Goal: Task Accomplishment & Management: Complete application form

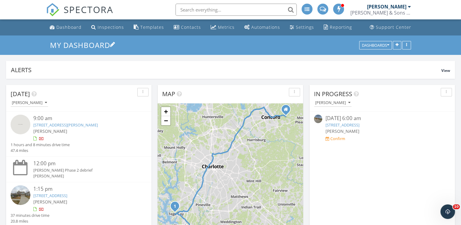
click at [85, 40] on link "My Dashboard" at bounding box center [82, 45] width 65 height 10
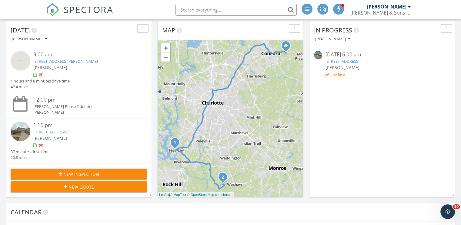
scroll to position [50, 0]
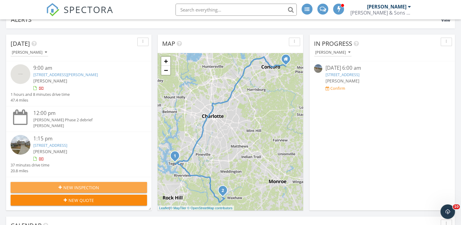
click at [30, 187] on div "New Inspection" at bounding box center [78, 187] width 127 height 6
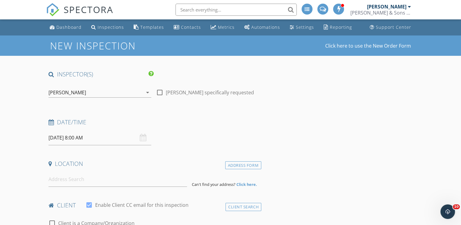
scroll to position [53, 0]
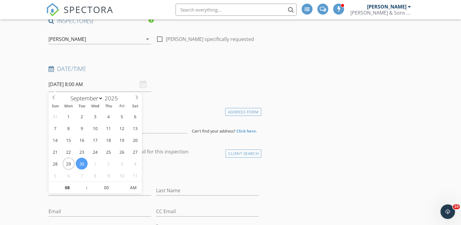
click at [73, 89] on input "09/30/2025 8:00 AM" at bounding box center [100, 84] width 103 height 15
select select "9"
type input "10/01/2025 8:00 AM"
type input "12"
type input "10/01/2025 12:00 PM"
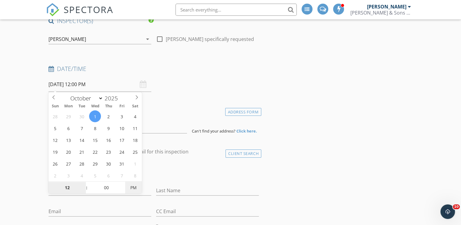
click at [134, 187] on span "PM" at bounding box center [133, 188] width 17 height 12
click at [173, 85] on div "Date/Time 10/01/2025 12:00 PM" at bounding box center [153, 78] width 215 height 27
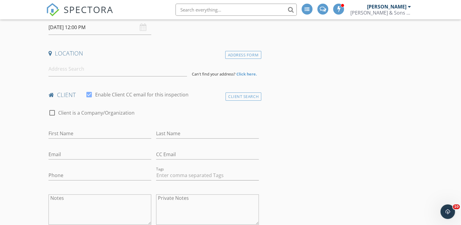
scroll to position [110, 0]
click at [66, 62] on input at bounding box center [118, 69] width 139 height 15
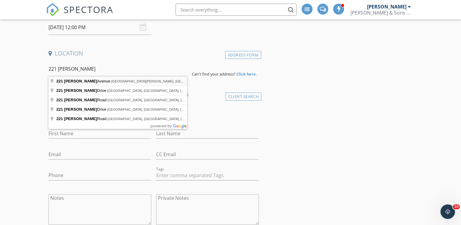
type input "221 Belton Avenue, Mount Holly, NC, USA"
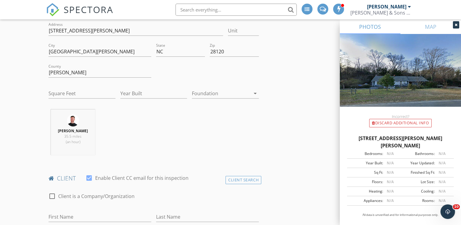
scroll to position [151, 0]
drag, startPoint x: 91, startPoint y: 31, endPoint x: 0, endPoint y: 16, distance: 92.5
click at [68, 94] on input "Square Feet" at bounding box center [82, 93] width 67 height 10
type input "1741"
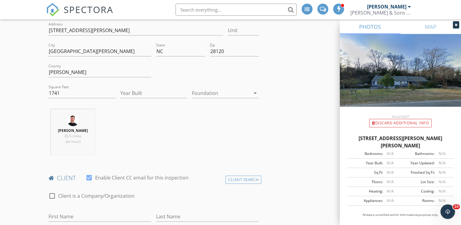
click at [143, 98] on div "Year Built" at bounding box center [153, 96] width 67 height 16
click at [150, 88] on input "Year Built" at bounding box center [153, 93] width 67 height 10
type input "1970"
click at [206, 94] on div at bounding box center [221, 93] width 59 height 10
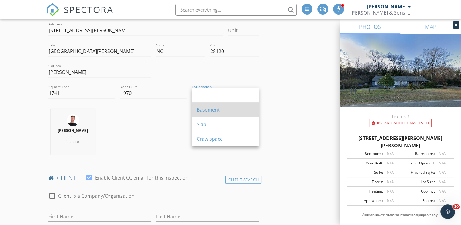
click at [210, 112] on div "Basement" at bounding box center [225, 109] width 57 height 7
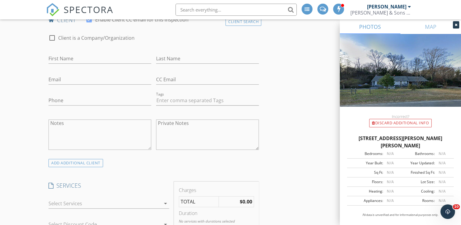
scroll to position [309, 0]
click at [82, 52] on div "First Name" at bounding box center [100, 60] width 103 height 20
click at [82, 59] on input "First Name" at bounding box center [100, 59] width 103 height 10
type input "L"
type input "Jennifer"
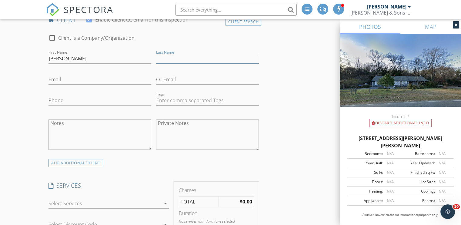
type input "J"
type input "[PERSON_NAME]"
click at [69, 74] on div "Email" at bounding box center [100, 81] width 103 height 20
click at [68, 78] on input "Email" at bounding box center [100, 80] width 103 height 10
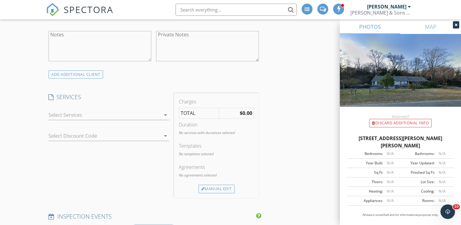
scroll to position [409, 0]
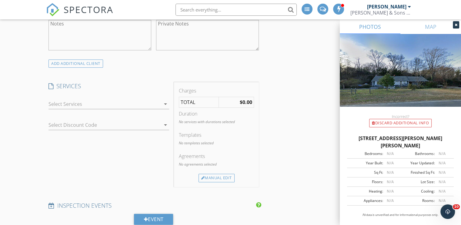
type input "[EMAIL_ADDRESS][DOMAIN_NAME]"
click at [59, 100] on div at bounding box center [105, 104] width 112 height 10
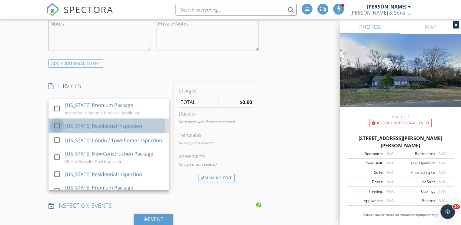
click at [60, 122] on div at bounding box center [57, 125] width 10 height 10
checkbox input "false"
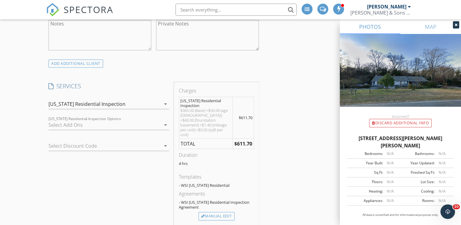
click at [63, 119] on div "check_box_outline_blank Radon Test 48-96 Hours check_box_outline_blank Wood Des…" at bounding box center [109, 126] width 121 height 20
click at [69, 125] on div at bounding box center [105, 125] width 112 height 10
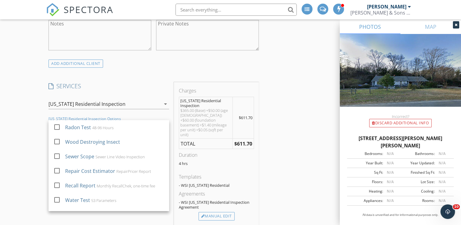
click at [69, 125] on div "Radon Test" at bounding box center [78, 127] width 26 height 7
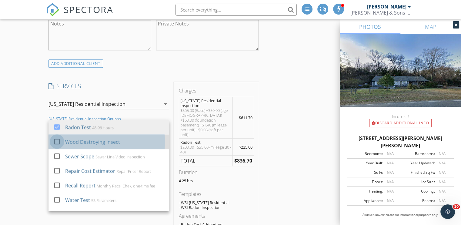
click at [53, 141] on div at bounding box center [57, 141] width 10 height 10
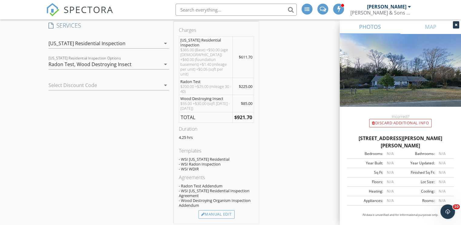
scroll to position [469, 0]
click at [144, 67] on div "Radon Test, Wood Destroying Insect" at bounding box center [105, 65] width 112 height 10
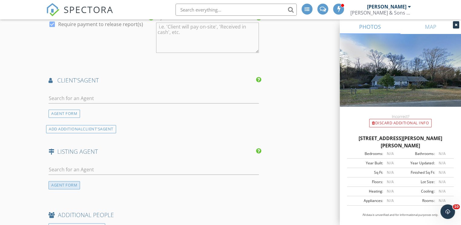
scroll to position [804, 0]
click at [88, 93] on input "text" at bounding box center [154, 98] width 210 height 10
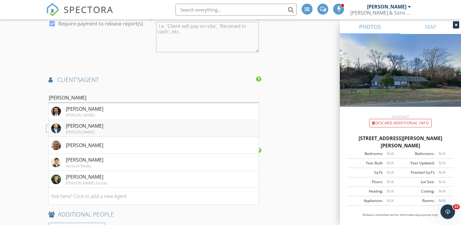
type input "stephen"
click at [92, 122] on div "[PERSON_NAME]" at bounding box center [85, 125] width 38 height 7
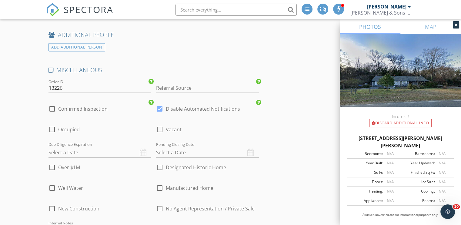
scroll to position [1323, 0]
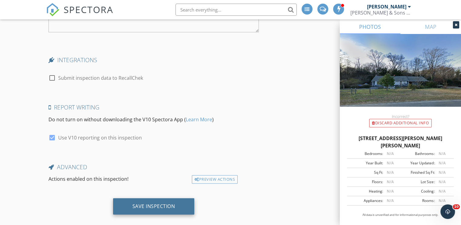
click at [150, 203] on div "Save Inspection" at bounding box center [154, 206] width 43 height 6
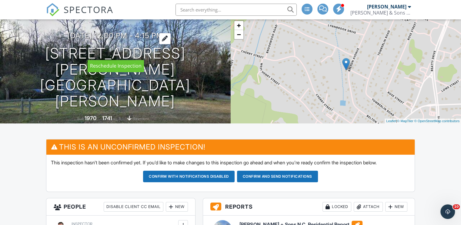
click at [171, 44] on div at bounding box center [165, 38] width 12 height 11
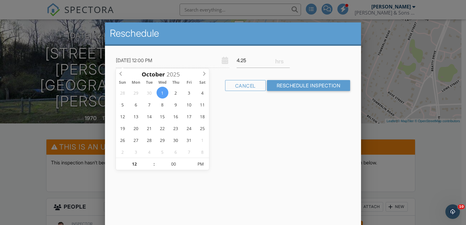
click at [412, 65] on div at bounding box center [233, 110] width 466 height 281
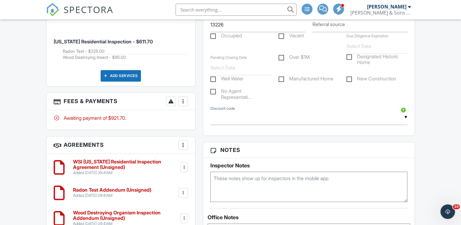
scroll to position [442, 0]
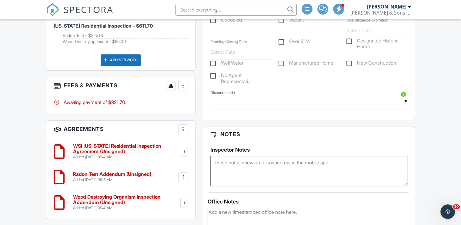
drag, startPoint x: 261, startPoint y: 147, endPoint x: 258, endPoint y: 158, distance: 11.2
click at [258, 158] on div "Inspector Notes" at bounding box center [308, 166] width 197 height 39
click at [258, 158] on textarea at bounding box center [308, 171] width 197 height 30
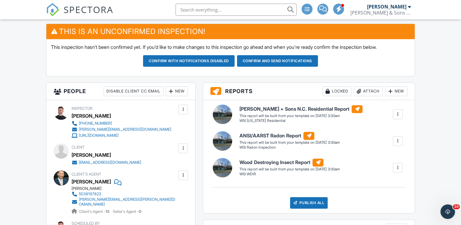
scroll to position [152, 0]
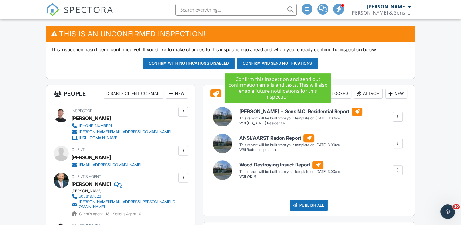
type textarea "door code 1805"
click at [290, 65] on button "Confirm and send notifications" at bounding box center [277, 64] width 81 height 12
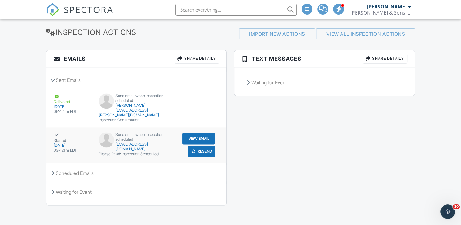
click at [185, 136] on button "View Email" at bounding box center [199, 139] width 32 height 12
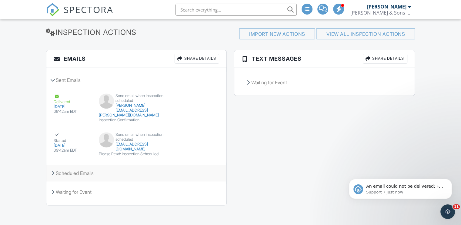
click at [84, 170] on div "Scheduled Emails" at bounding box center [136, 173] width 180 height 16
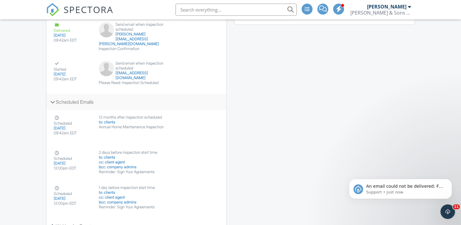
scroll to position [914, 0]
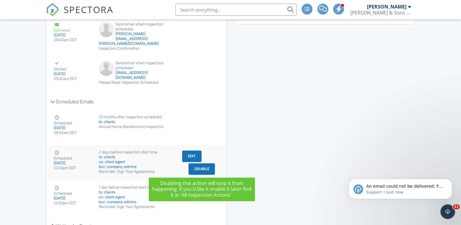
click at [202, 168] on button "Disable" at bounding box center [202, 169] width 26 height 12
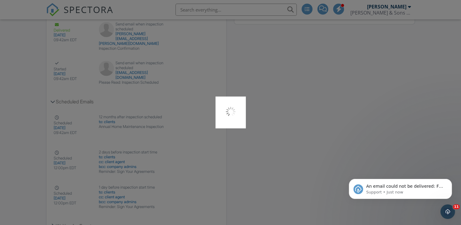
click at [202, 168] on div at bounding box center [230, 112] width 461 height 225
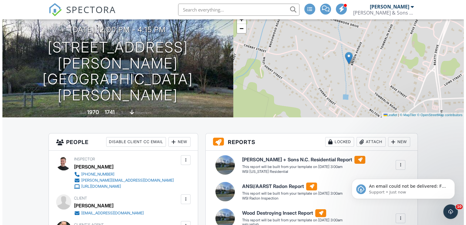
scroll to position [70, 0]
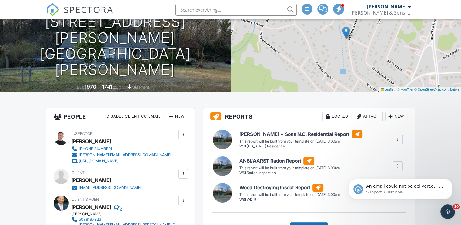
click at [184, 115] on div "New" at bounding box center [177, 117] width 22 height 10
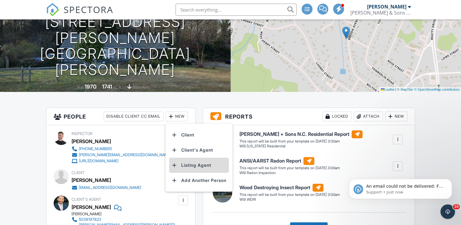
click at [187, 165] on li "Listing Agent" at bounding box center [199, 165] width 60 height 15
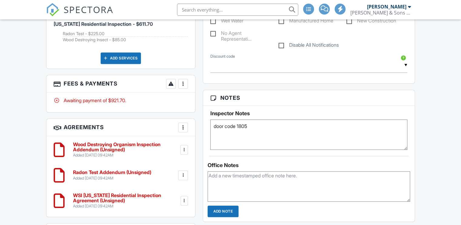
click at [287, 147] on textarea "door code 1805" at bounding box center [308, 134] width 197 height 30
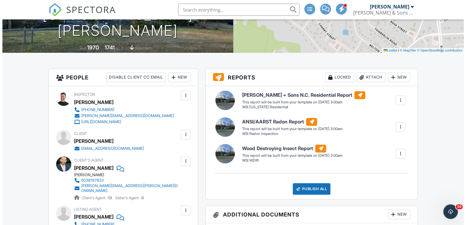
scroll to position [110, 0]
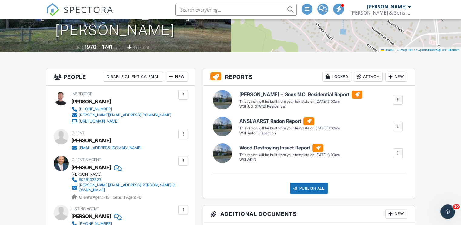
type textarea "door code 1805 Her son is a Mecklenburg County inspector so be on our A game. […"
click at [183, 160] on div at bounding box center [183, 161] width 6 height 6
click at [171, 176] on li "Edit" at bounding box center [168, 179] width 31 height 15
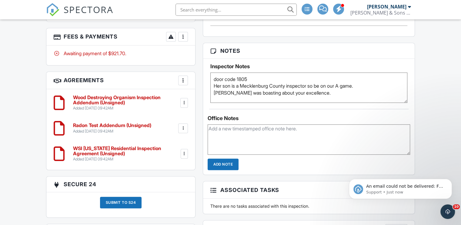
scroll to position [474, 0]
